Goal: Task Accomplishment & Management: Manage account settings

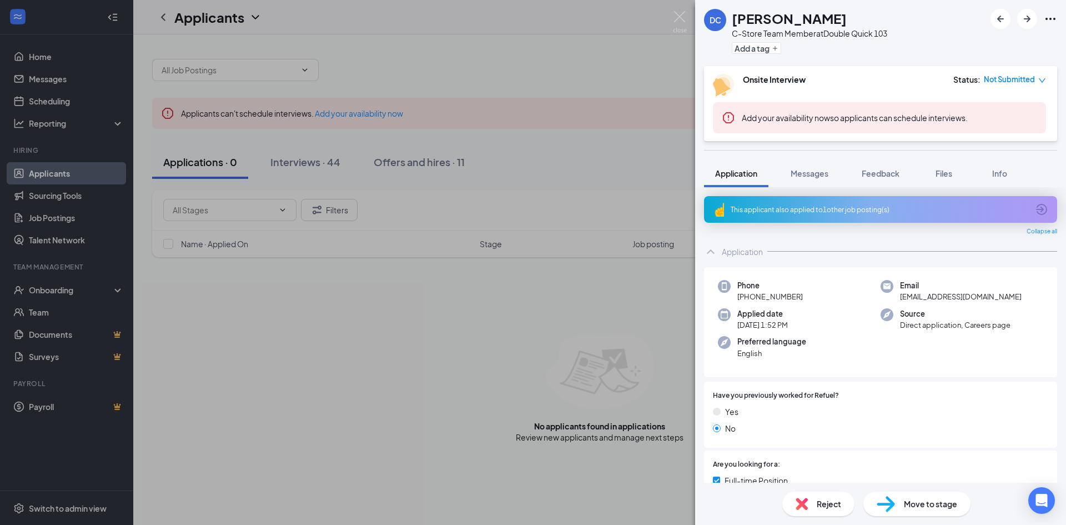
click at [115, 8] on div "DC [PERSON_NAME] C-Store Team Member at Double Quick 103 Add a tag Onsite Inter…" at bounding box center [533, 262] width 1066 height 525
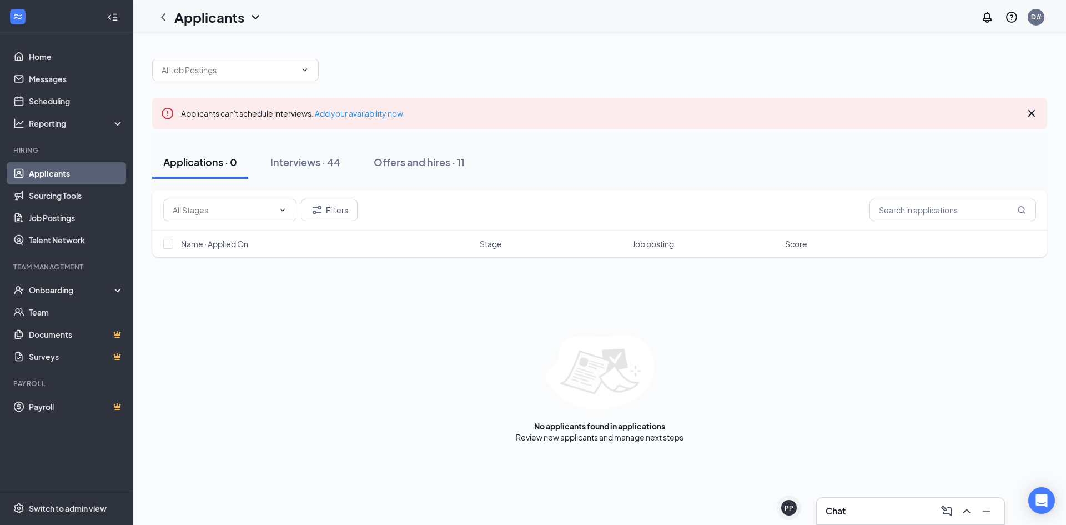
click at [115, 14] on icon "Collapse" at bounding box center [112, 17] width 11 height 11
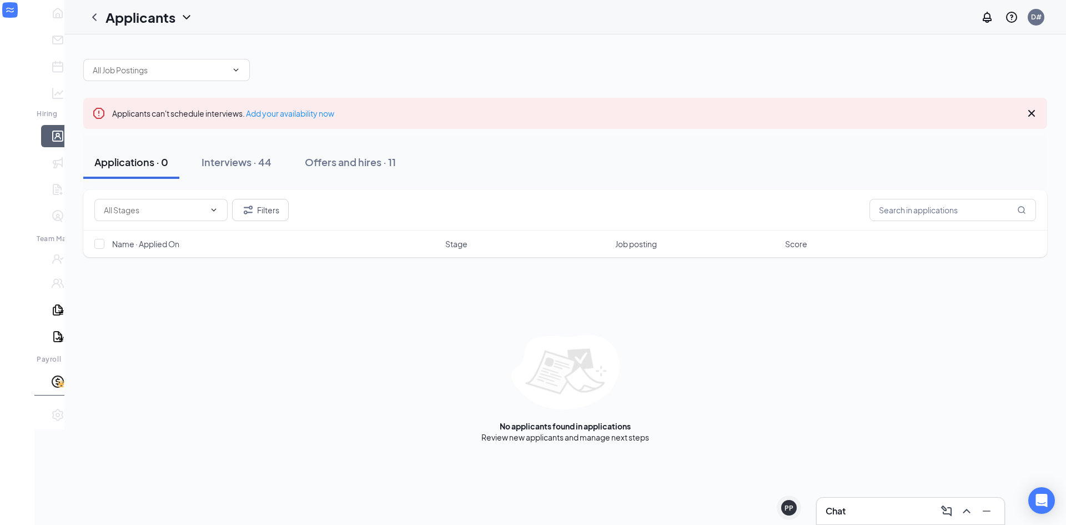
click at [115, 14] on h1 "Applicants" at bounding box center [140, 17] width 70 height 19
click at [64, 19] on div "Applicants D#" at bounding box center [564, 17] width 1001 height 34
click at [88, 17] on icon "ChevronLeft" at bounding box center [94, 17] width 13 height 13
click at [69, 24] on link "Home" at bounding box center [74, 13] width 11 height 22
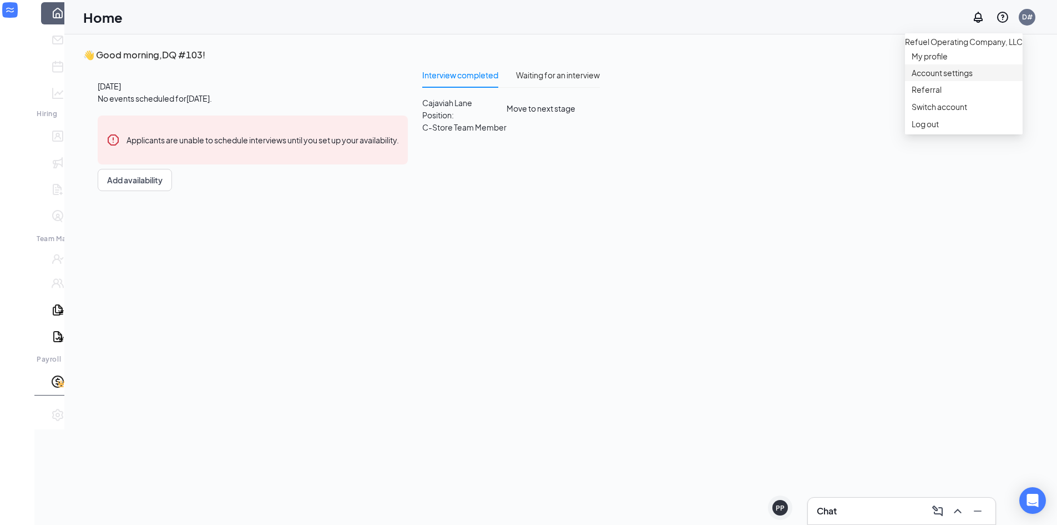
click at [966, 78] on link "Account settings" at bounding box center [964, 72] width 104 height 11
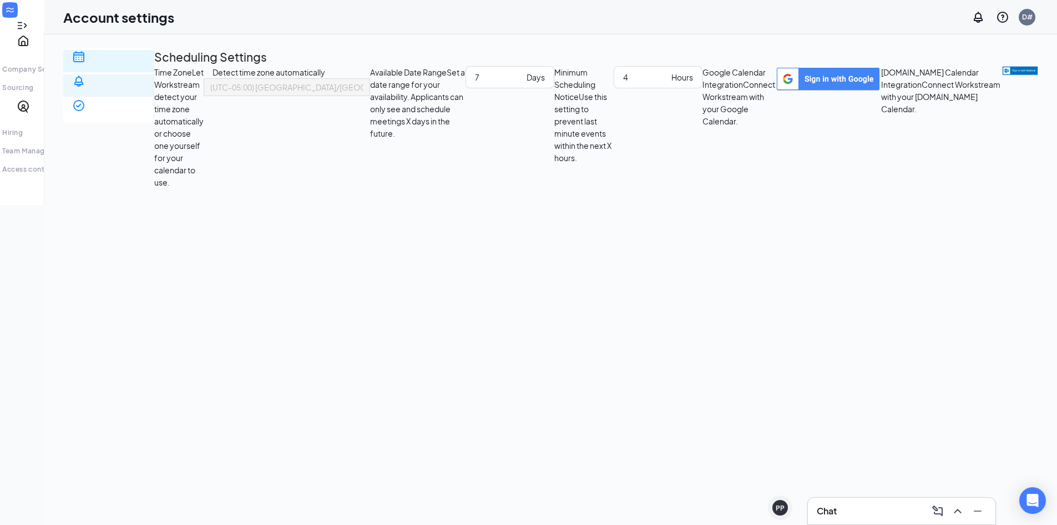
click at [123, 110] on div "Notification settings" at bounding box center [108, 121] width 73 height 22
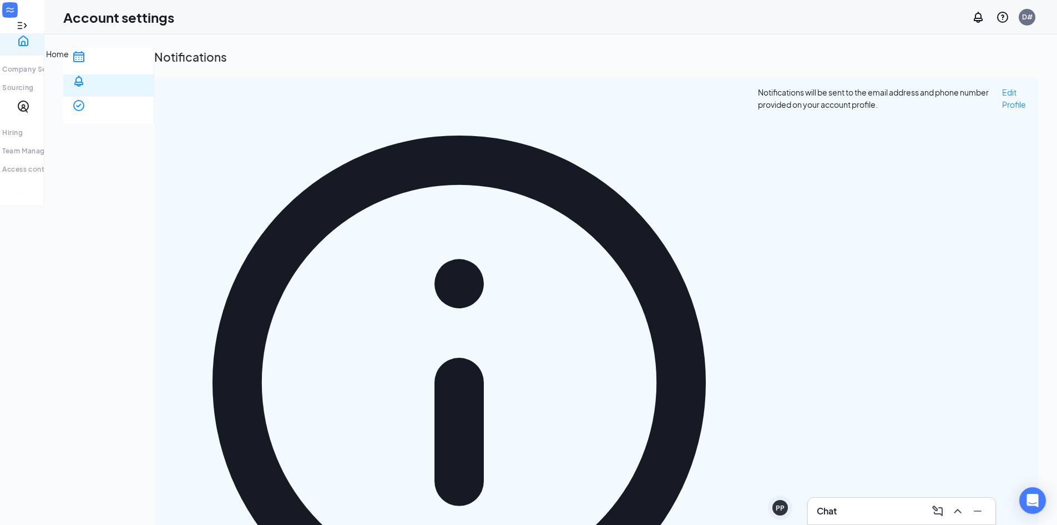
click at [36, 50] on link "Home" at bounding box center [47, 44] width 23 height 11
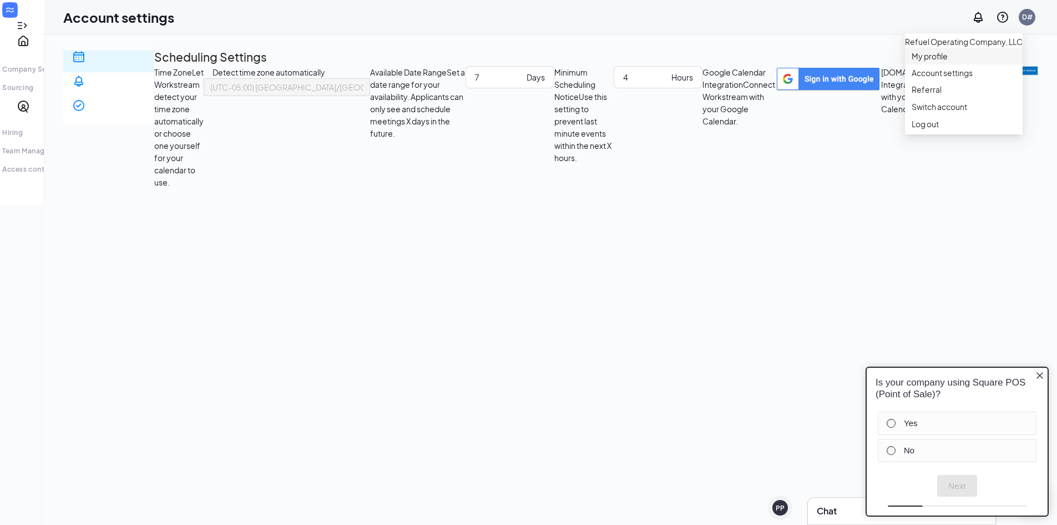
click at [940, 62] on link "My profile" at bounding box center [964, 56] width 104 height 11
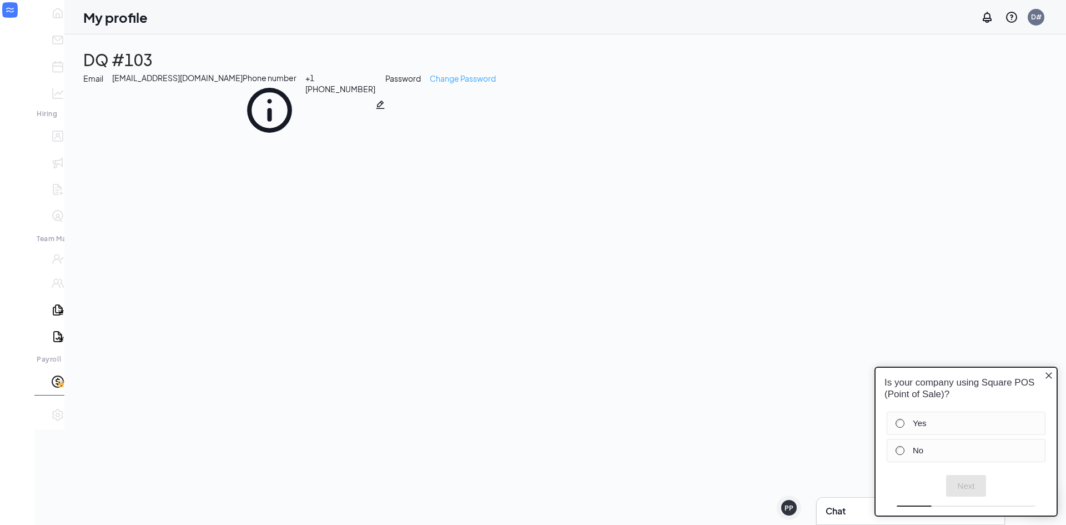
click at [430, 137] on link "Change Password" at bounding box center [463, 104] width 66 height 65
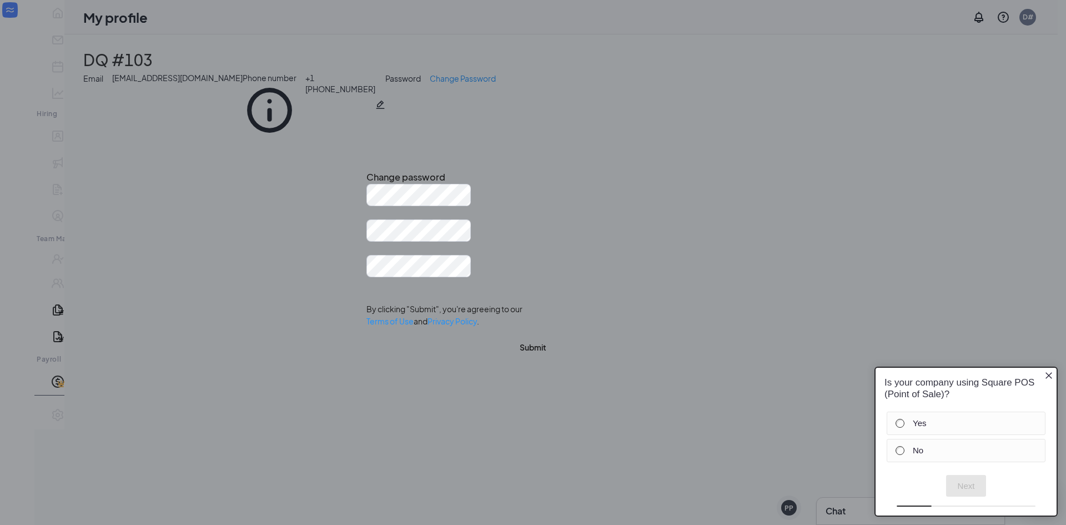
click at [376, 170] on icon "Cross" at bounding box center [373, 173] width 7 height 7
